Goal: Information Seeking & Learning: Understand process/instructions

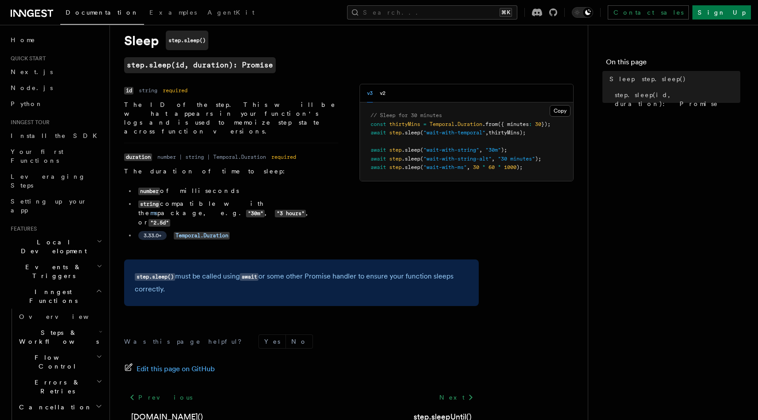
scroll to position [28, 0]
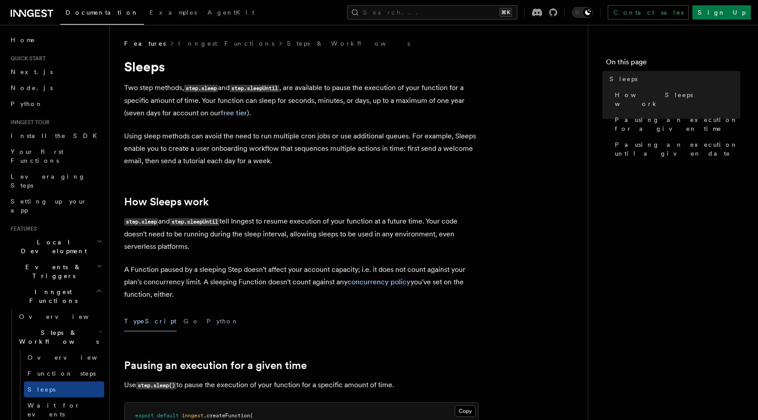
click at [181, 113] on p "Two step methods, step.sleep and step.sleepUntil , are available to pause the e…" at bounding box center [301, 101] width 355 height 38
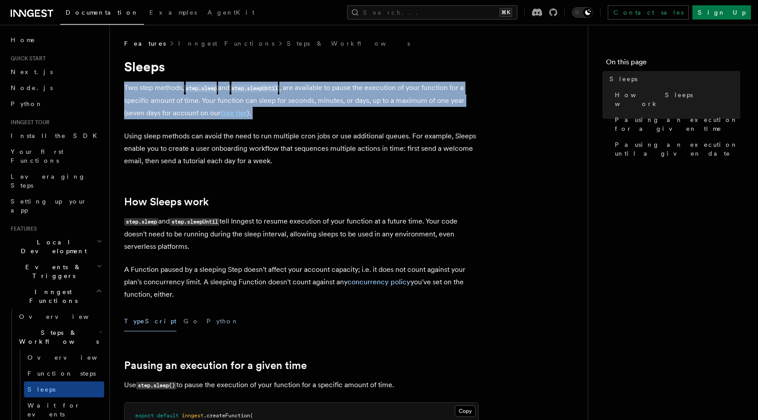
click at [181, 113] on p "Two step methods, step.sleep and step.sleepUntil , are available to pause the e…" at bounding box center [301, 101] width 355 height 38
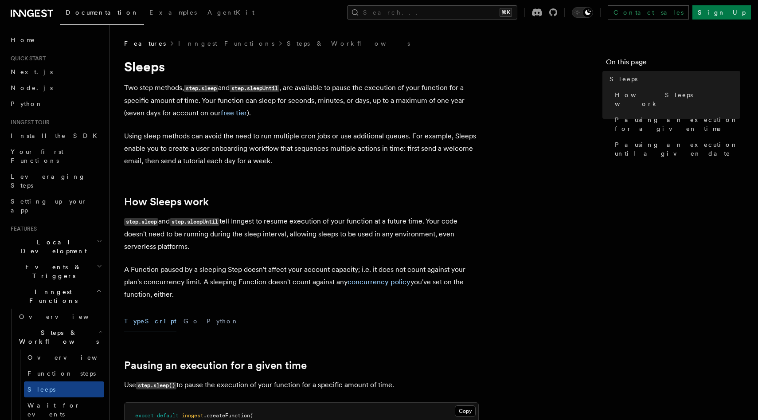
click at [185, 130] on p "Using sleep methods can avoid the need to run multiple cron jobs or use additio…" at bounding box center [301, 148] width 355 height 37
click at [230, 112] on link "free tier" at bounding box center [234, 113] width 26 height 8
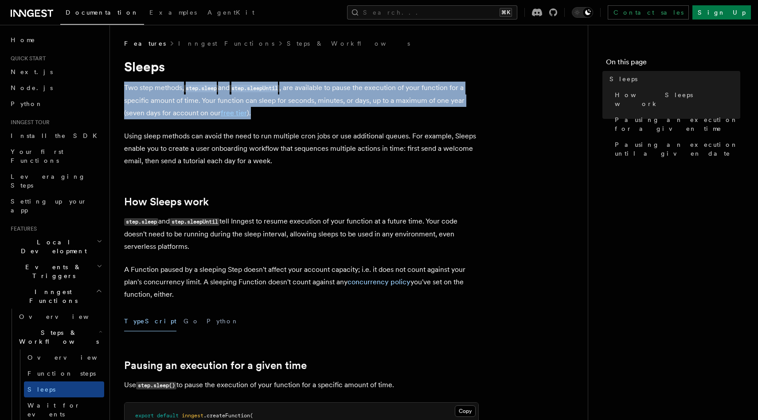
drag, startPoint x: 125, startPoint y: 87, endPoint x: 294, endPoint y: 112, distance: 170.6
click at [294, 112] on p "Two step methods, step.sleep and step.sleepUntil , are available to pause the e…" at bounding box center [301, 101] width 355 height 38
copy p "Two step methods, step.sleep and step.sleepUntil , are available to pause the e…"
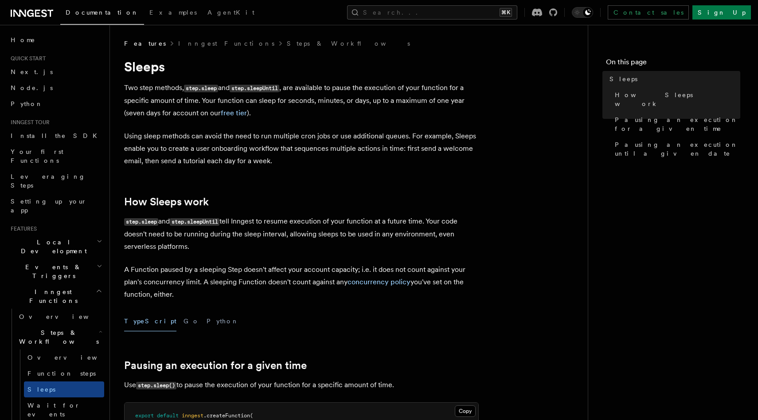
click at [304, 103] on p "Two step methods, step.sleep and step.sleepUntil , are available to pause the e…" at bounding box center [301, 101] width 355 height 38
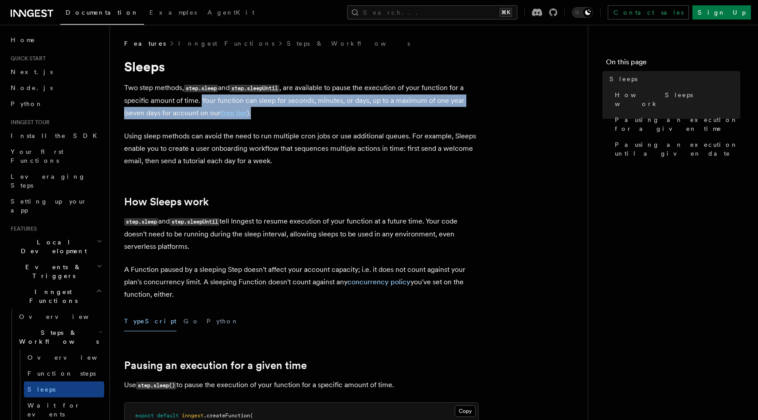
drag, startPoint x: 202, startPoint y: 101, endPoint x: 266, endPoint y: 110, distance: 64.9
click at [266, 110] on p "Two step methods, step.sleep and step.sleepUntil , are available to pause the e…" at bounding box center [301, 101] width 355 height 38
copy p "Your function can sleep for seconds, minutes, or days, up to a maximum of one y…"
click at [233, 113] on link "free tier" at bounding box center [234, 113] width 26 height 8
